Goal: Book appointment/travel/reservation

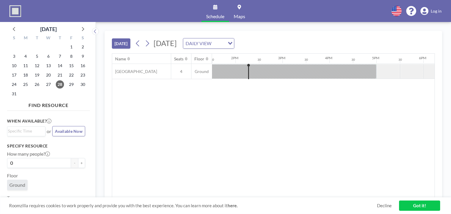
click at [212, 6] on link "Schedule" at bounding box center [215, 11] width 28 height 22
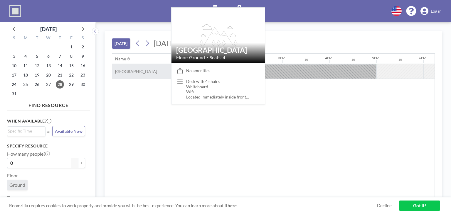
click at [136, 72] on span "[GEOGRAPHIC_DATA]" at bounding box center [134, 71] width 45 height 5
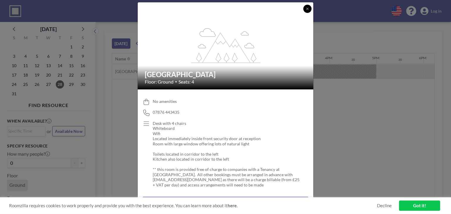
click at [309, 10] on button at bounding box center [307, 9] width 8 height 8
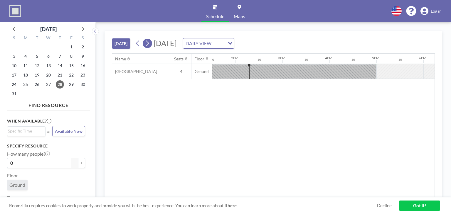
click at [147, 43] on icon at bounding box center [147, 43] width 6 height 9
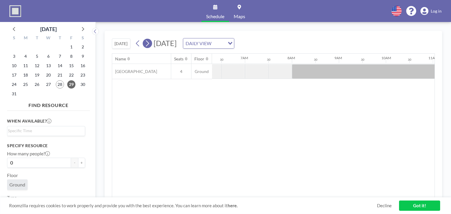
scroll to position [0, 352]
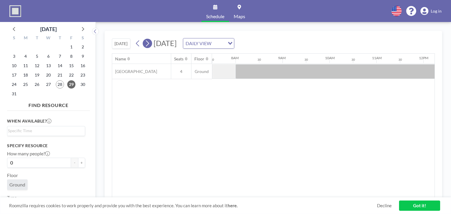
click at [147, 44] on icon at bounding box center [147, 43] width 6 height 9
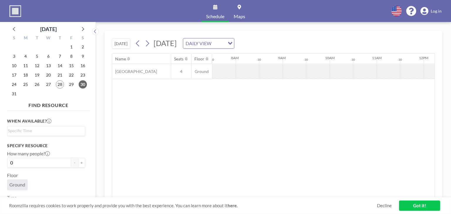
click at [256, 73] on div at bounding box center [246, 71] width 23 height 14
click at [225, 43] on div "DAILY VIEW" at bounding box center [204, 42] width 42 height 9
click at [267, 61] on li "WEEKLY VIEW" at bounding box center [270, 62] width 50 height 9
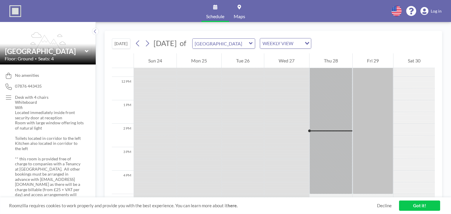
scroll to position [229, 0]
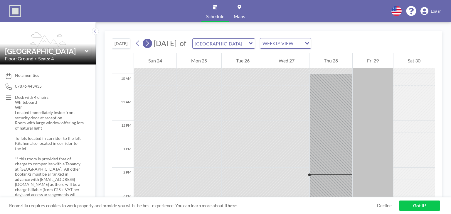
click at [150, 42] on icon at bounding box center [147, 43] width 6 height 9
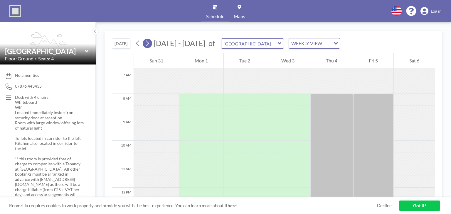
scroll to position [176, 0]
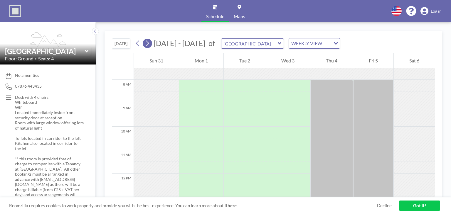
click at [150, 42] on icon at bounding box center [147, 43] width 6 height 9
